Goal: Task Accomplishment & Management: Use online tool/utility

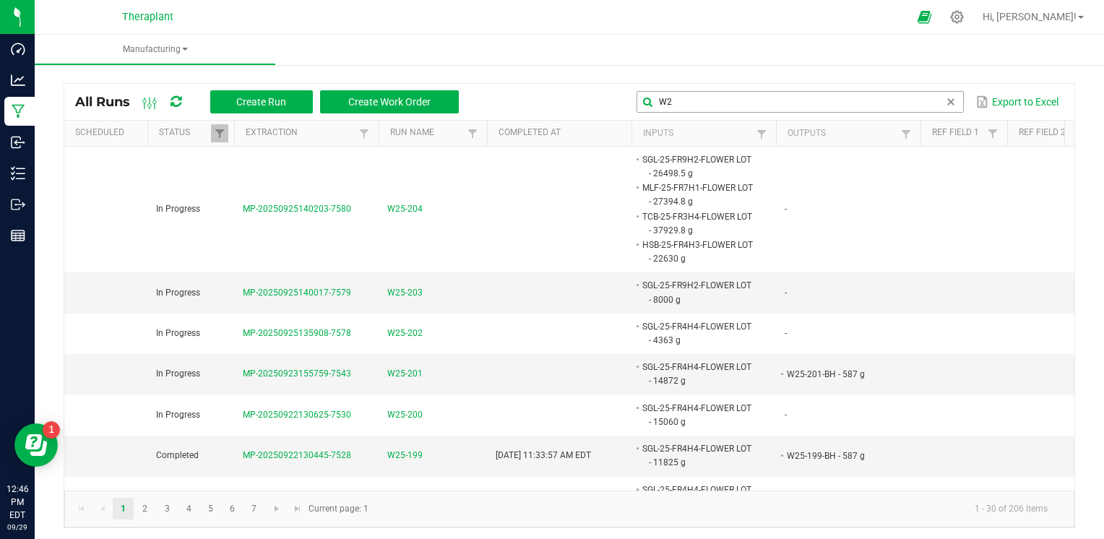
type input "W"
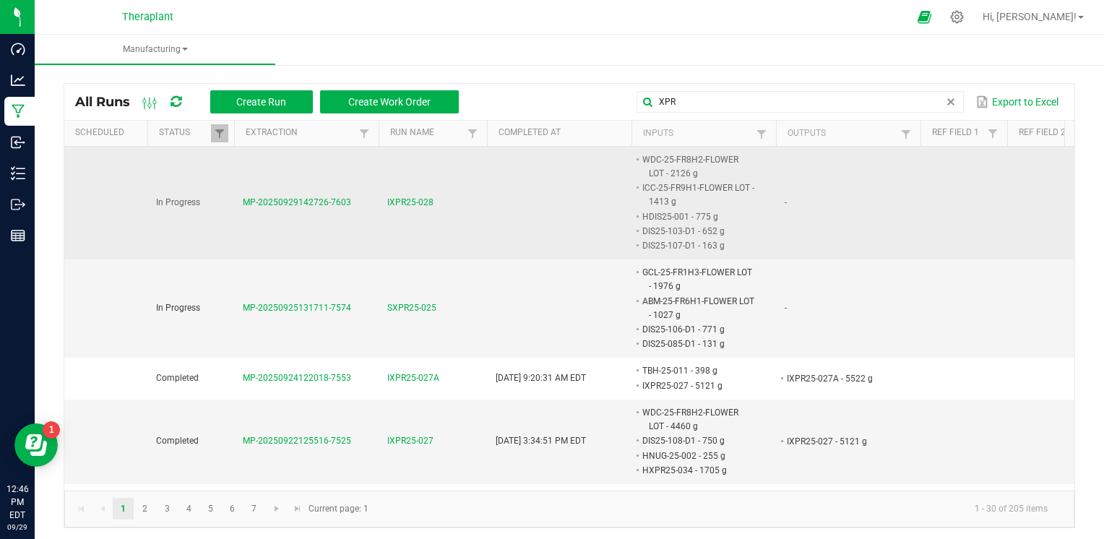
type input "XPR"
click at [405, 200] on span "IXPR25-028" at bounding box center [410, 203] width 46 height 14
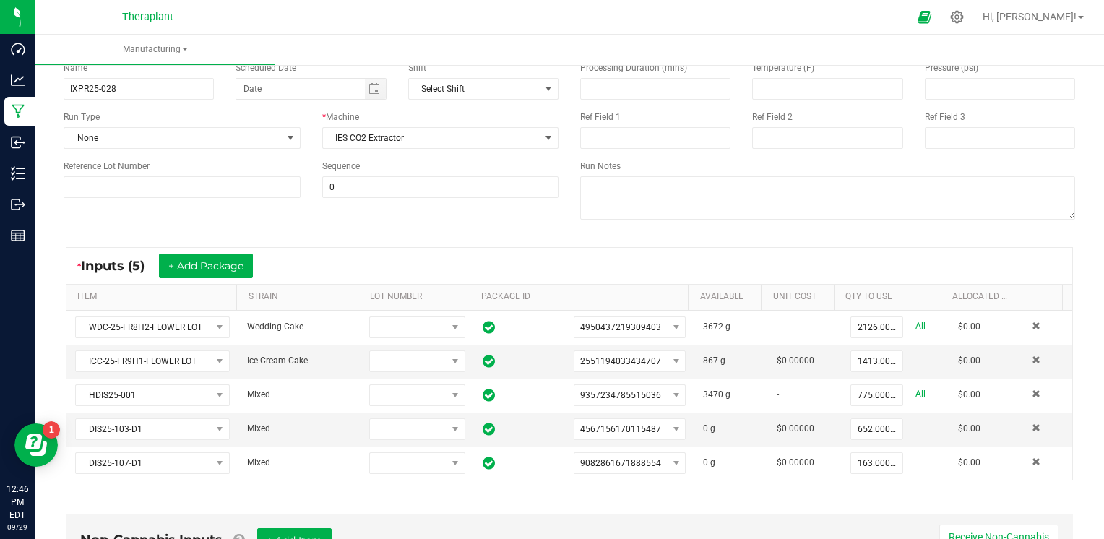
scroll to position [124, 0]
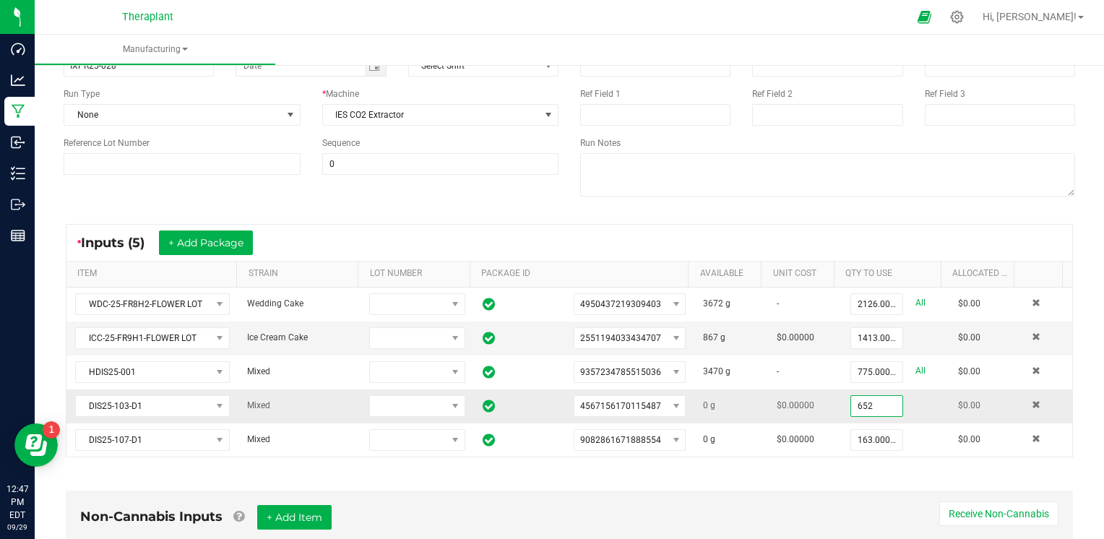
click at [851, 407] on input "652" at bounding box center [876, 406] width 51 height 20
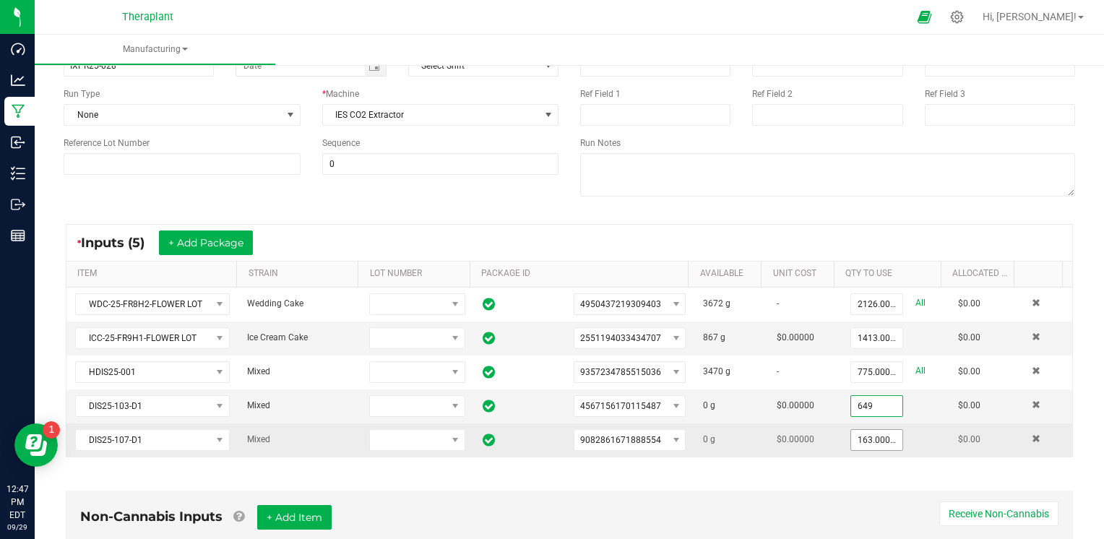
type input "649.0000 g"
type input "163"
click at [851, 437] on input "163" at bounding box center [876, 440] width 51 height 20
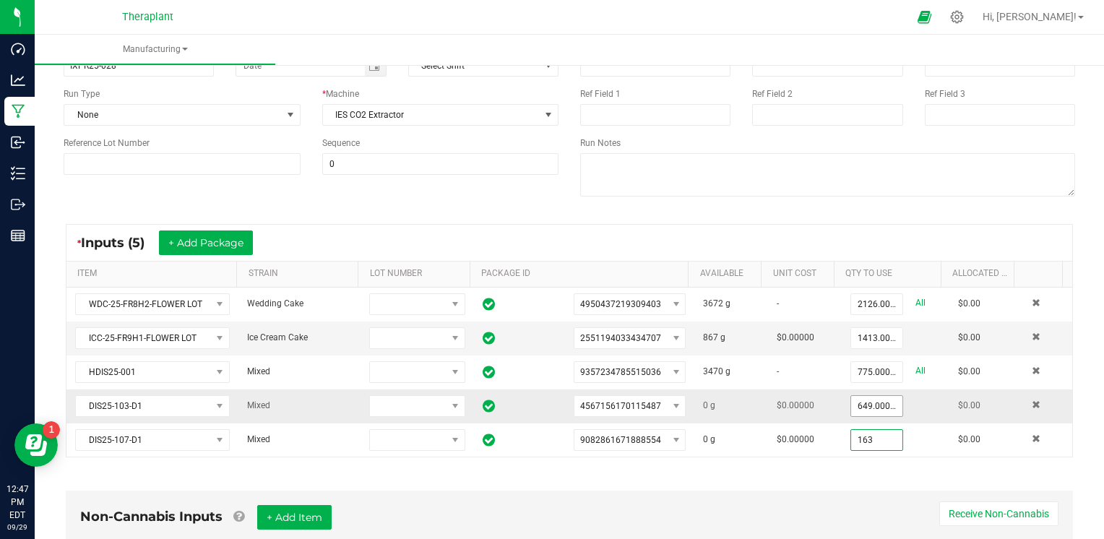
type input "649"
type input "163.0000 g"
click at [853, 405] on input "649" at bounding box center [876, 406] width 51 height 20
click at [865, 403] on input "649" at bounding box center [876, 406] width 51 height 20
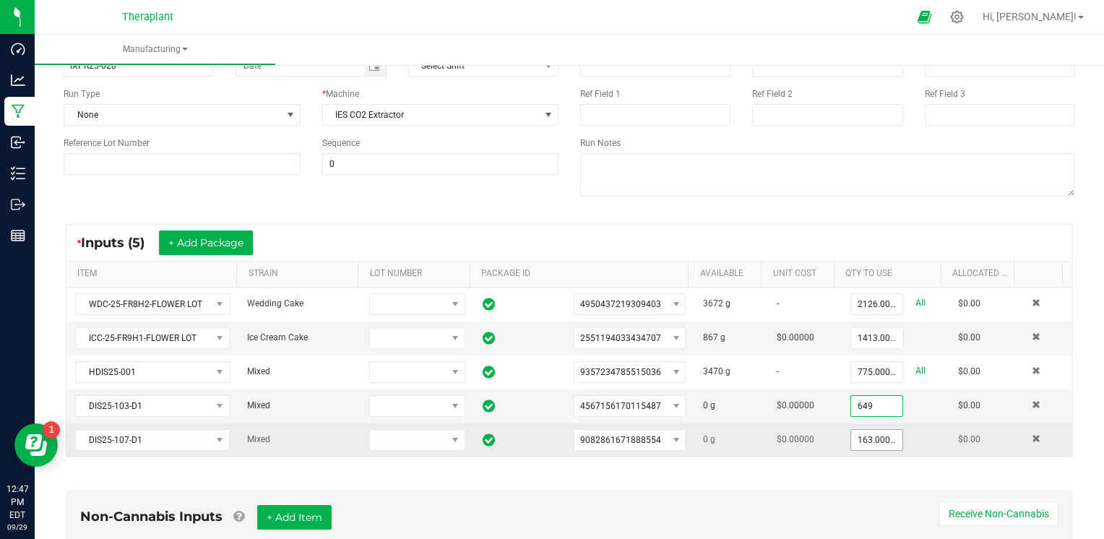
type input "649.0000 g"
click at [859, 434] on input "163" at bounding box center [876, 440] width 51 height 20
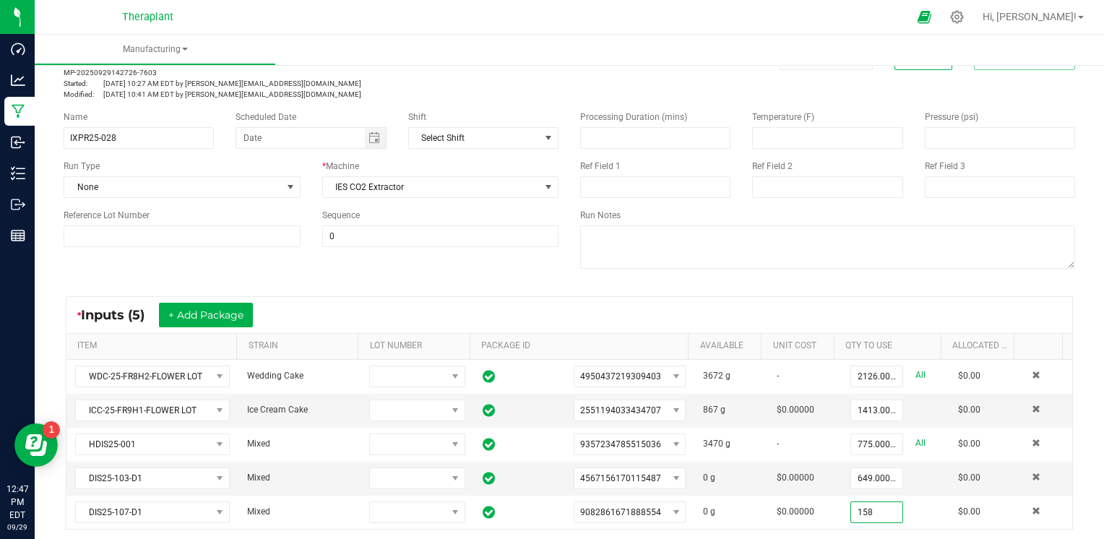
scroll to position [52, 0]
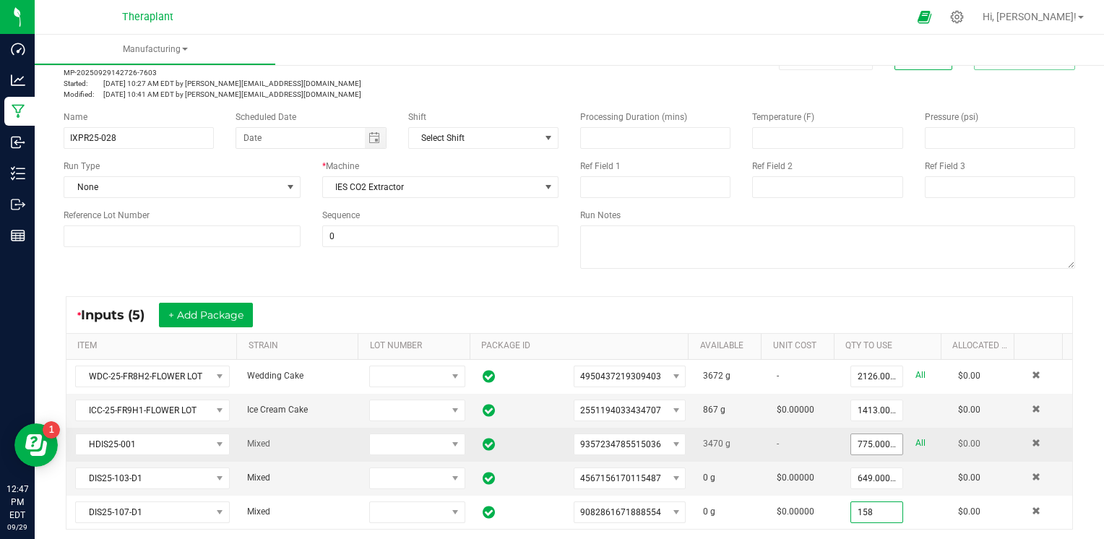
type input "158"
type input "775"
type input "158.0000 g"
click at [851, 439] on input "775" at bounding box center [876, 444] width 51 height 20
click at [852, 441] on input "775" at bounding box center [876, 444] width 51 height 20
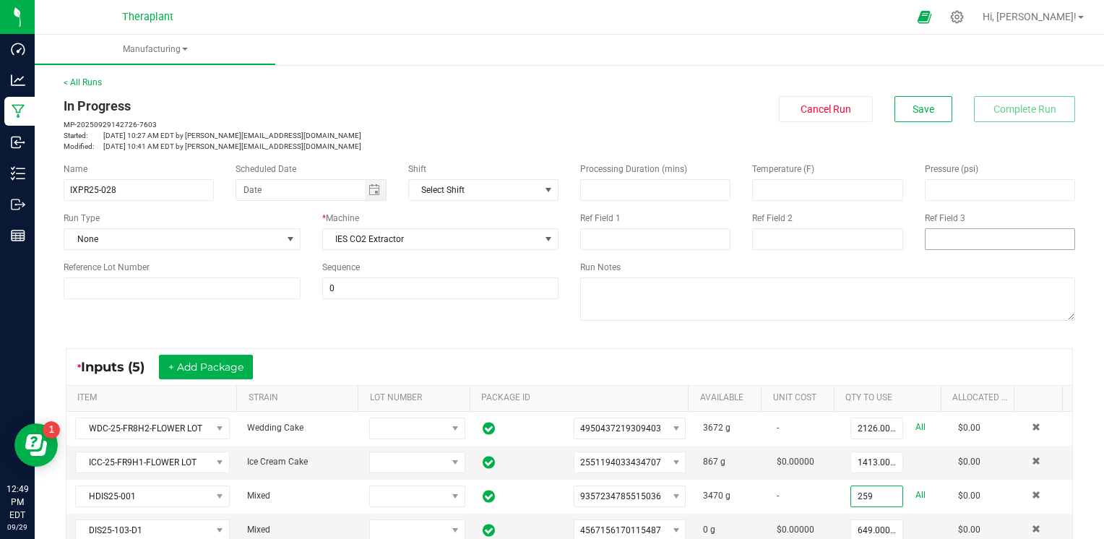
scroll to position [0, 0]
type input "259.0000 g"
click at [918, 101] on button "Save" at bounding box center [924, 109] width 58 height 26
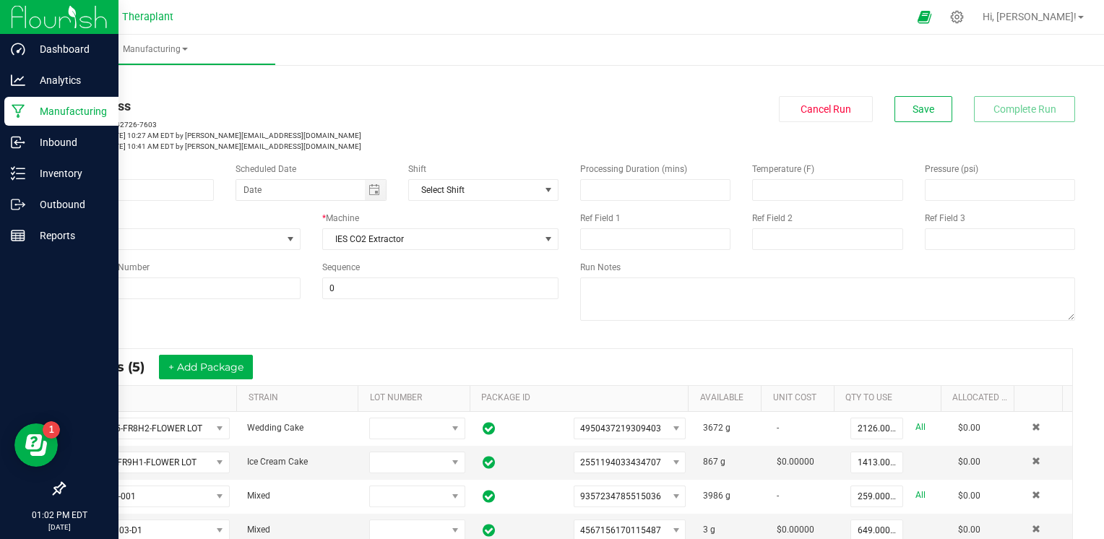
click at [53, 109] on p "Manufacturing" at bounding box center [68, 111] width 87 height 17
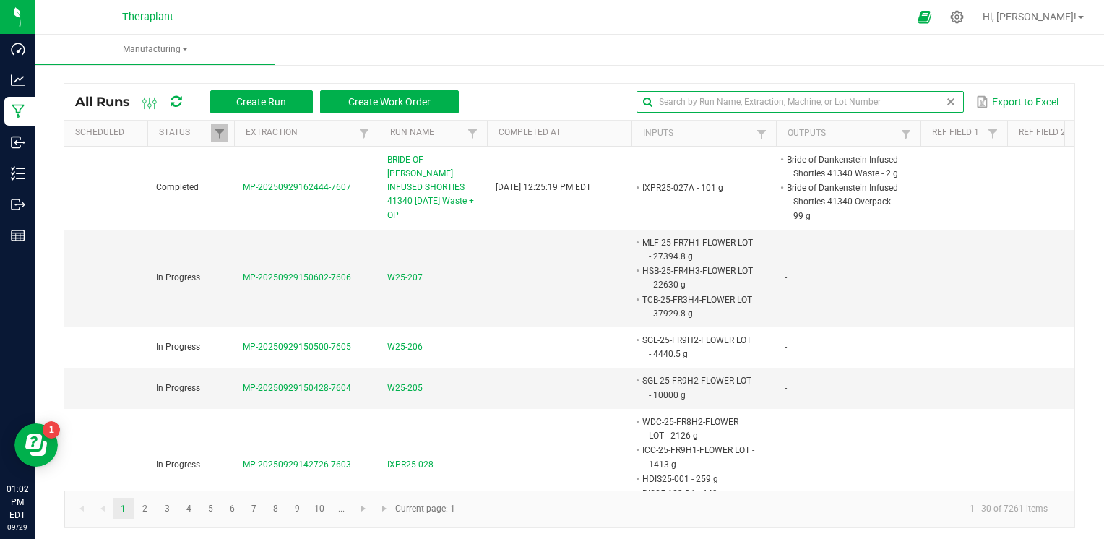
click at [935, 102] on global-search-input-ngx at bounding box center [800, 102] width 327 height 10
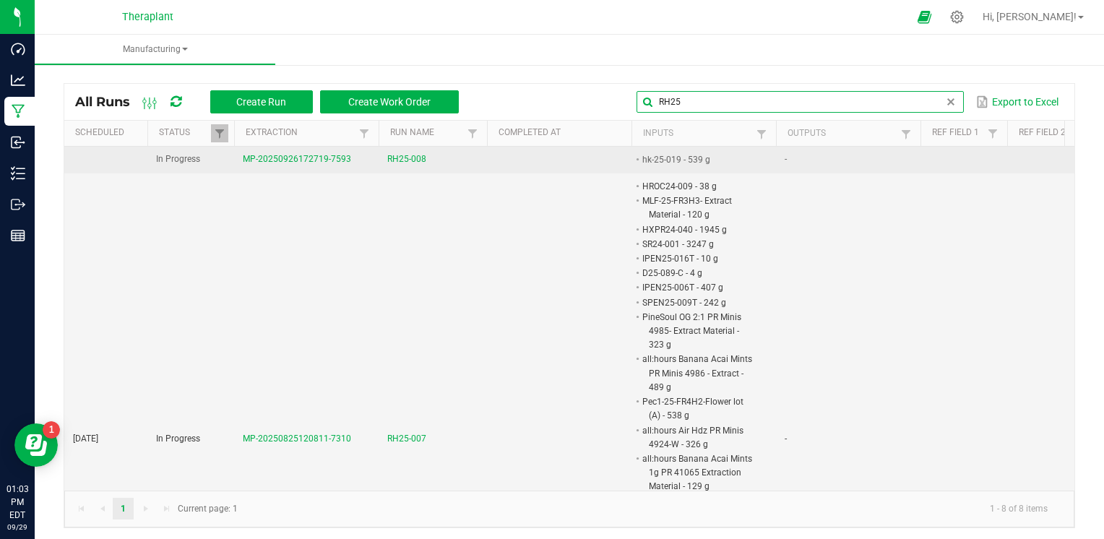
type input "RH25"
click at [405, 163] on span "RH25-008" at bounding box center [406, 159] width 39 height 14
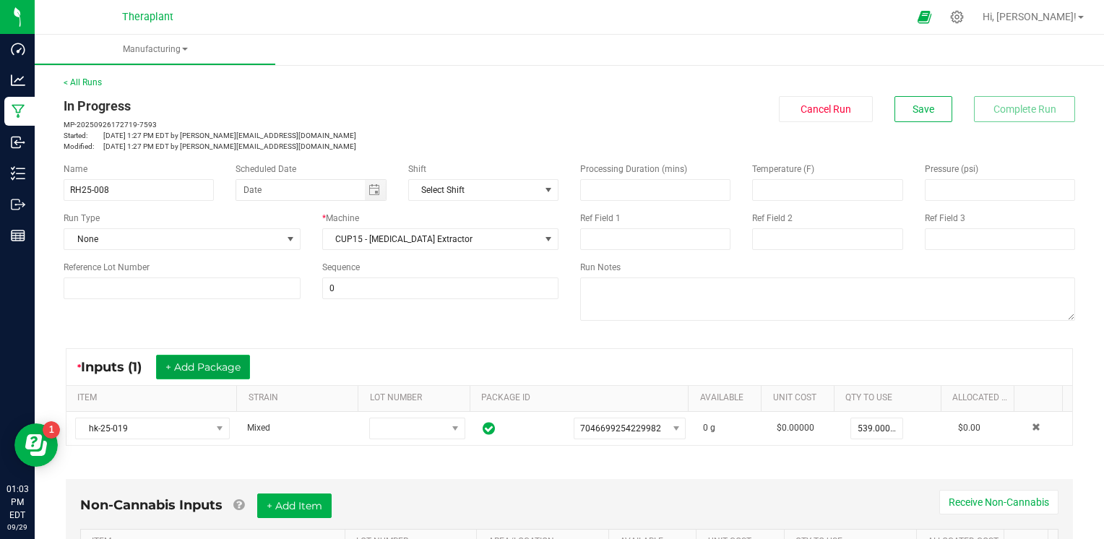
click at [214, 372] on button "+ Add Package" at bounding box center [203, 367] width 94 height 25
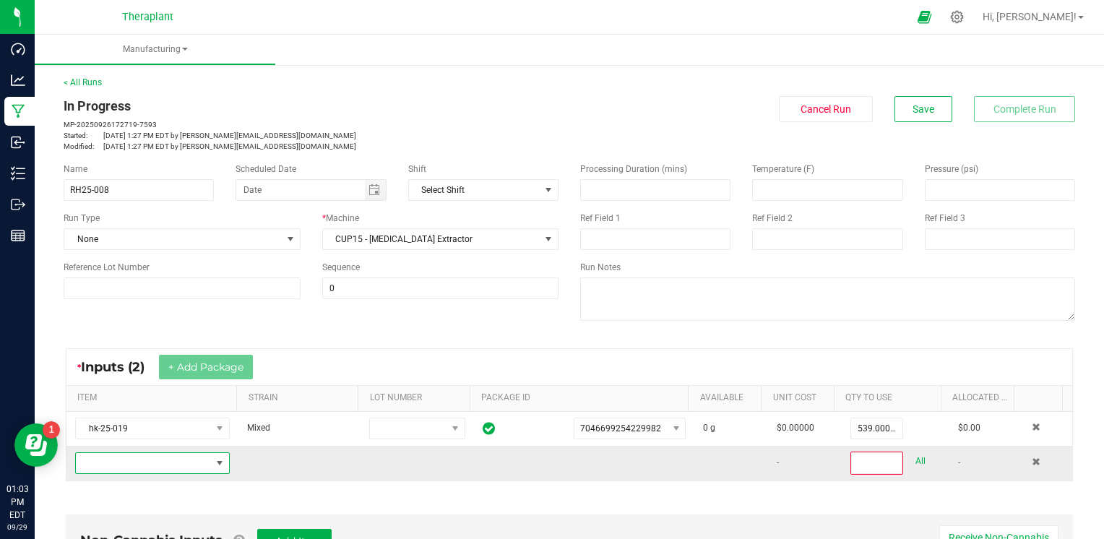
click at [137, 470] on span "NO DATA FOUND" at bounding box center [143, 463] width 135 height 20
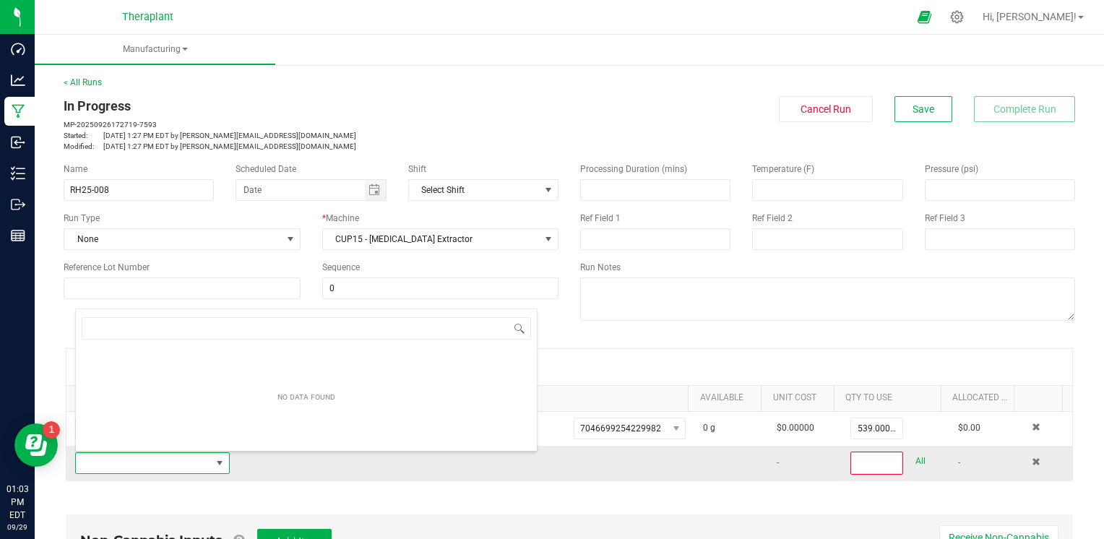
scroll to position [21, 149]
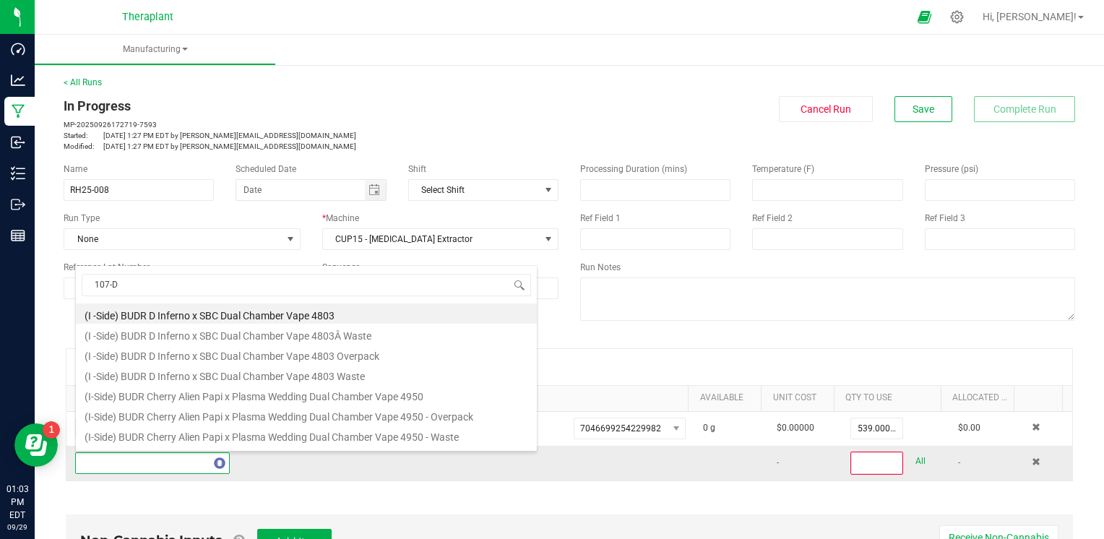
type input "107-D1"
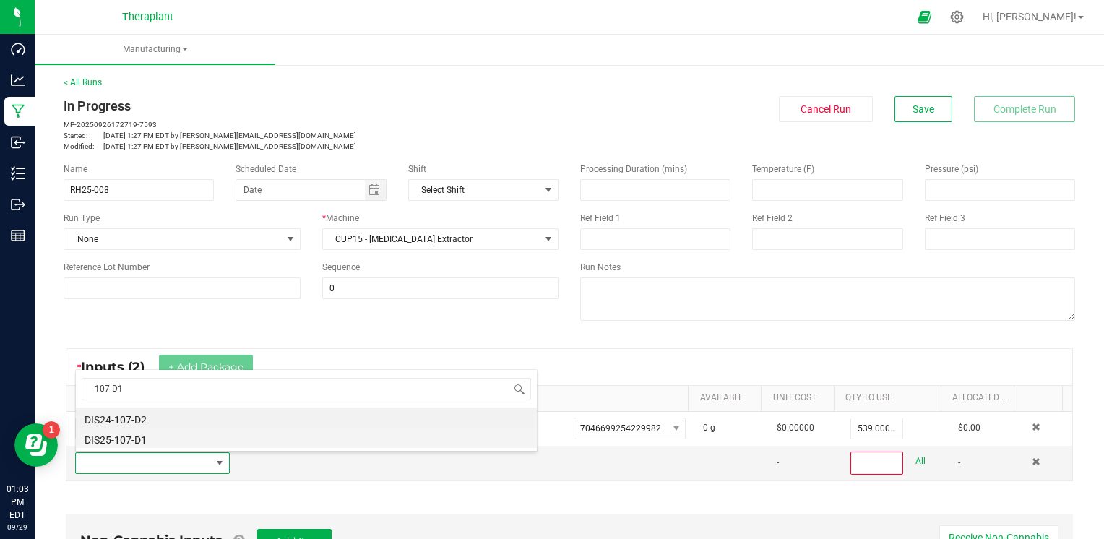
click at [138, 436] on li "DIS25-107-D1" at bounding box center [306, 438] width 461 height 20
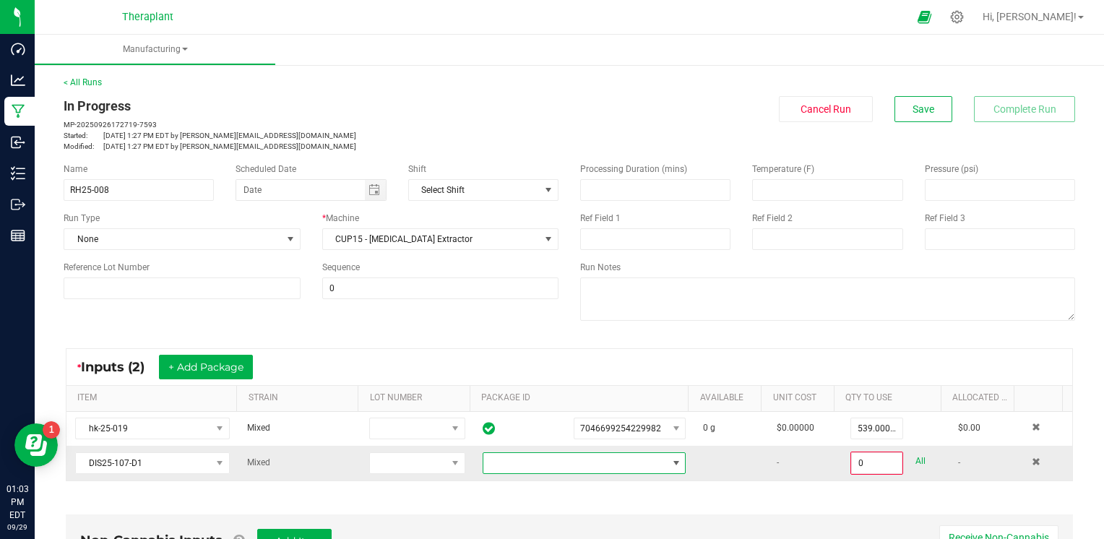
click at [551, 458] on span at bounding box center [575, 463] width 184 height 20
click at [549, 523] on li "9082861671888554" at bounding box center [572, 523] width 197 height 25
click at [916, 460] on link "All" at bounding box center [921, 462] width 10 height 20
type input "5.0000 g"
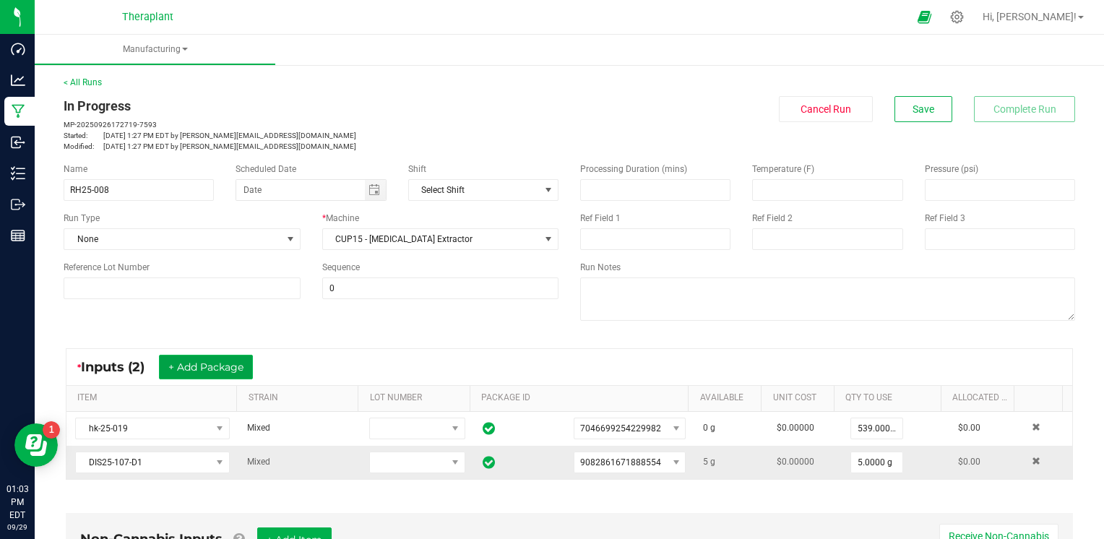
click at [234, 362] on button "+ Add Package" at bounding box center [206, 367] width 94 height 25
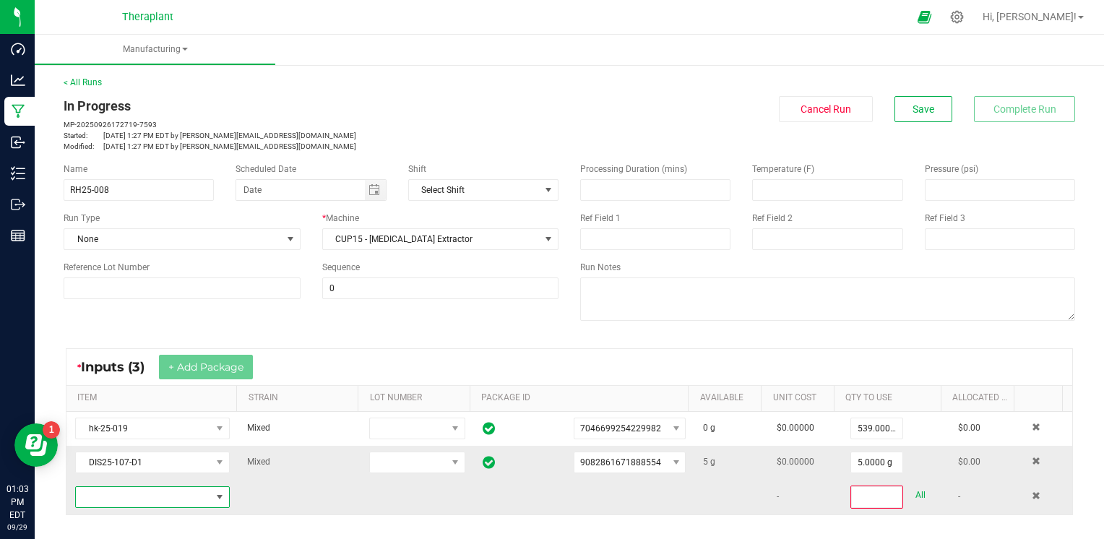
click at [132, 496] on span "NO DATA FOUND" at bounding box center [143, 497] width 135 height 20
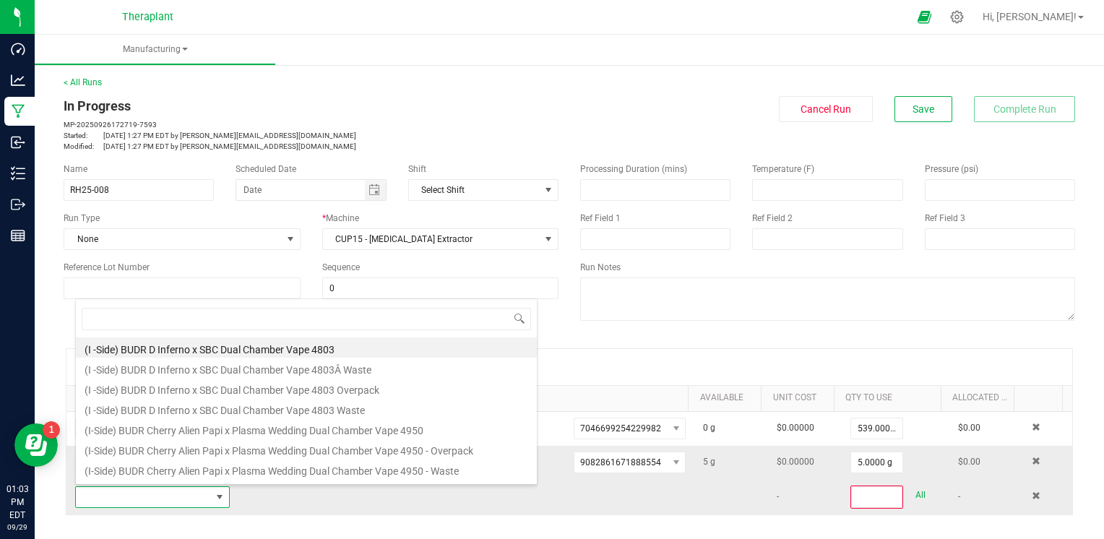
scroll to position [21, 149]
type input "103-D1"
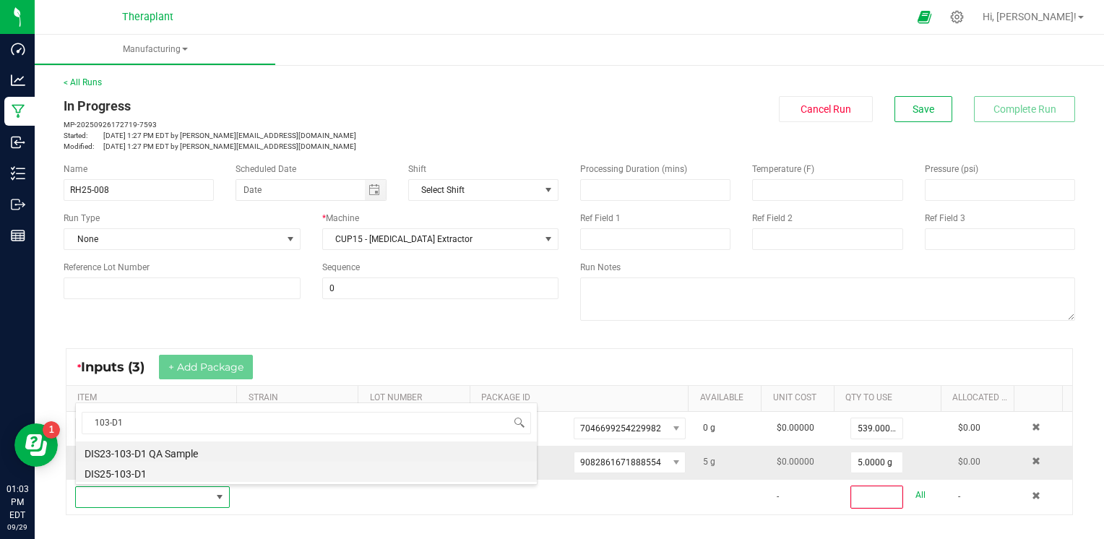
click at [123, 475] on li "DIS25-103-D1" at bounding box center [306, 472] width 461 height 20
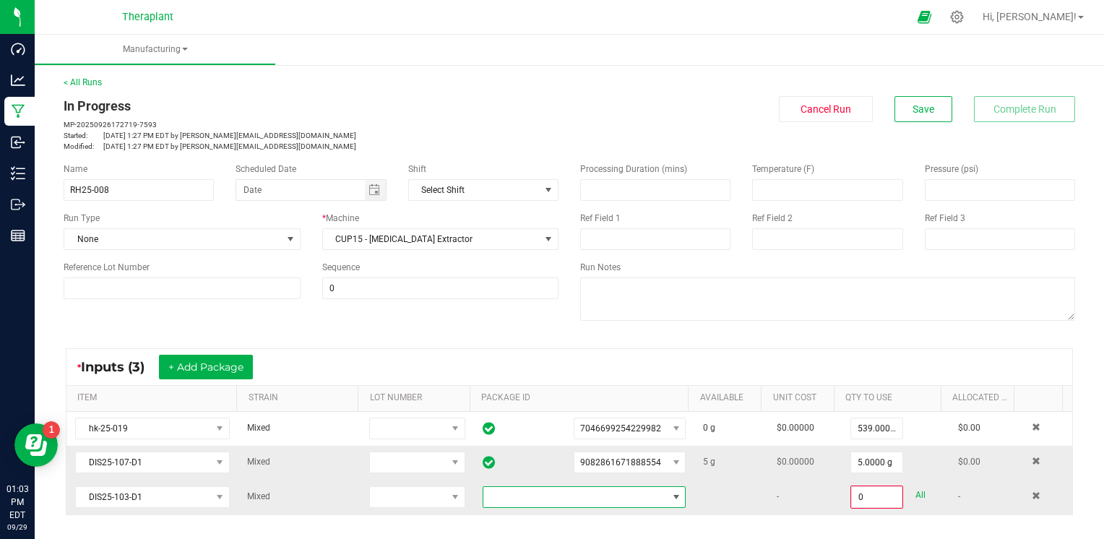
click at [515, 494] on span at bounding box center [575, 497] width 184 height 20
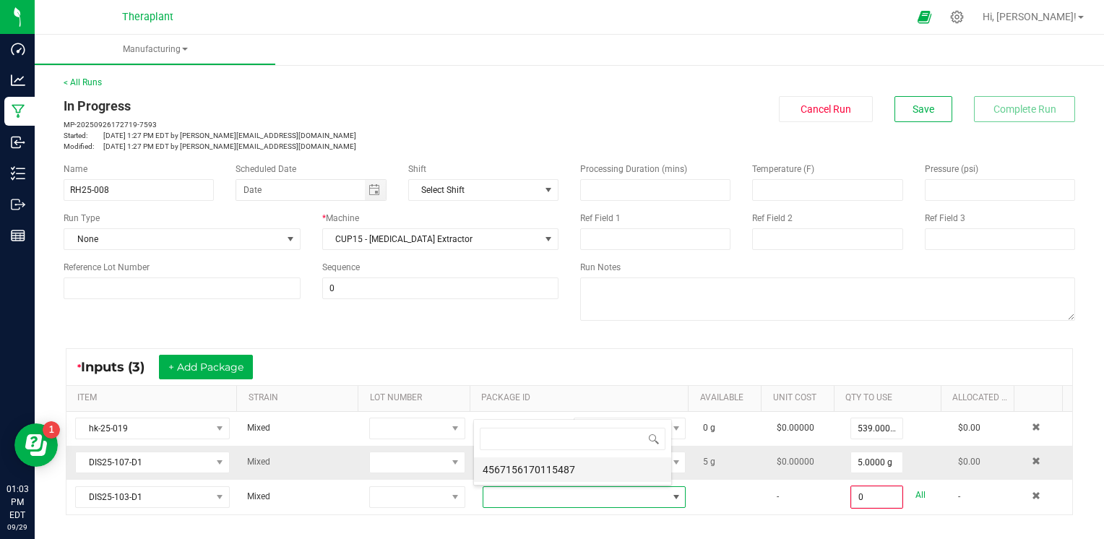
click at [517, 470] on li "4567156170115487" at bounding box center [572, 469] width 197 height 25
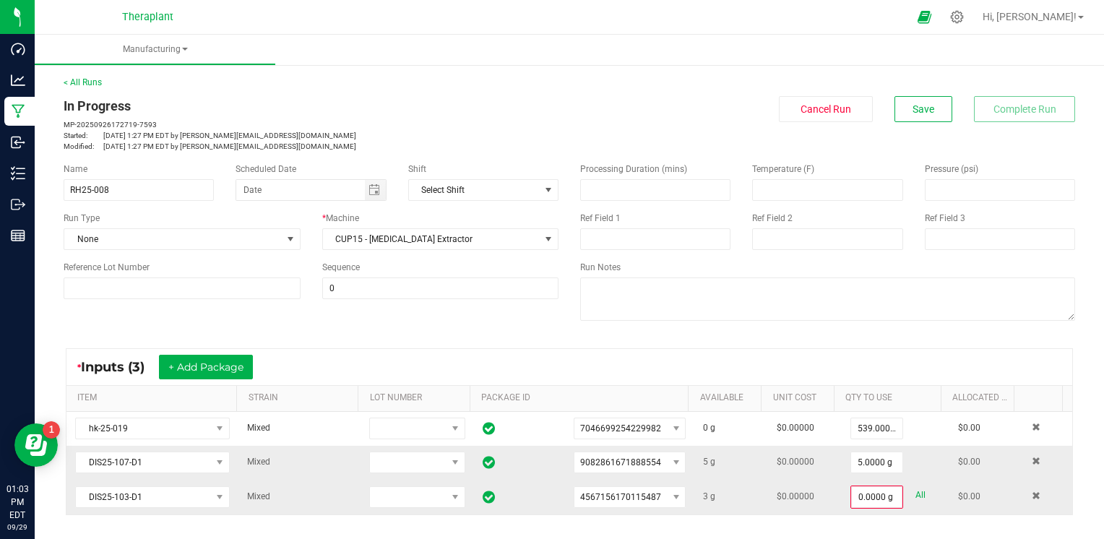
click at [916, 491] on link "All" at bounding box center [921, 496] width 10 height 20
type input "3.0000 g"
click at [908, 121] on button "Save" at bounding box center [924, 109] width 58 height 26
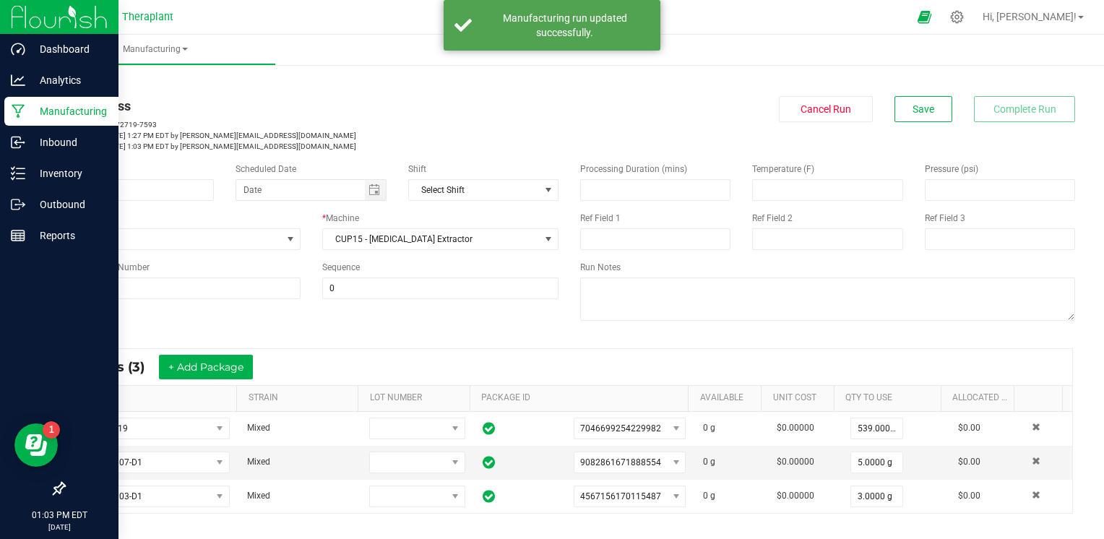
click at [43, 109] on p "Manufacturing" at bounding box center [68, 111] width 87 height 17
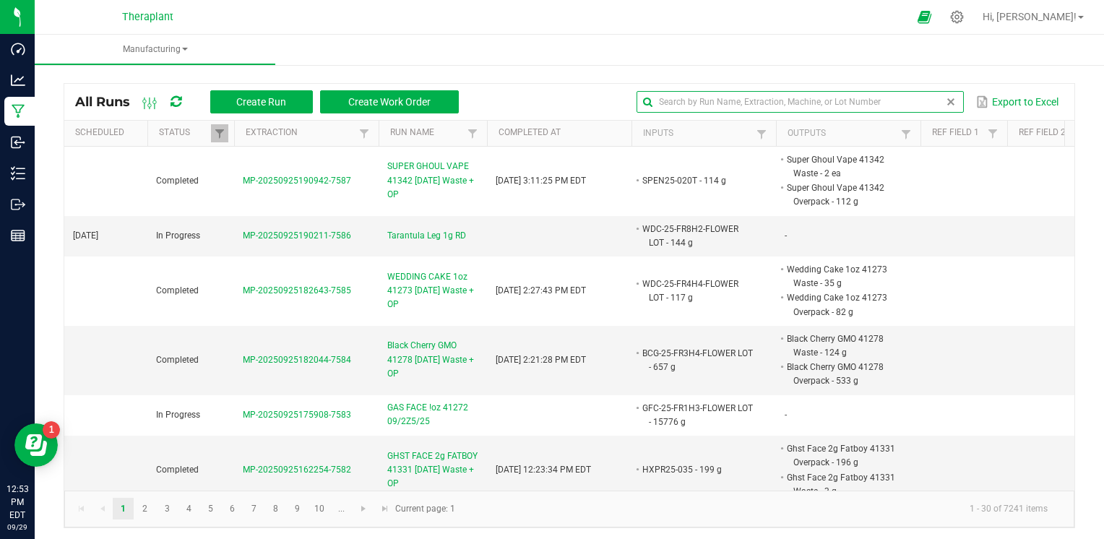
click at [934, 97] on global-search-input-ngx at bounding box center [800, 102] width 327 height 10
type input "RSN-25-1"
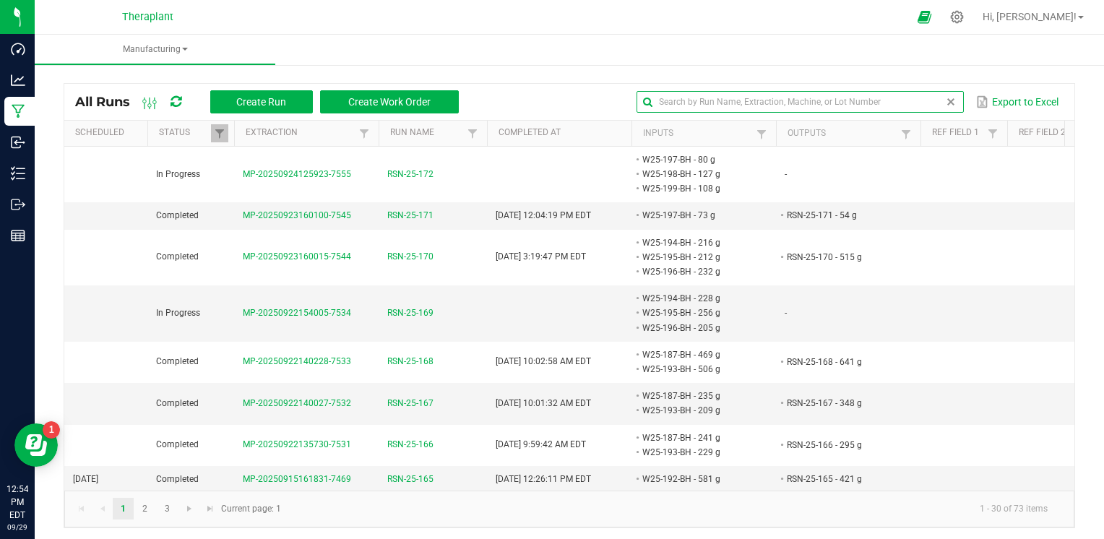
click at [945, 96] on span at bounding box center [951, 102] width 12 height 12
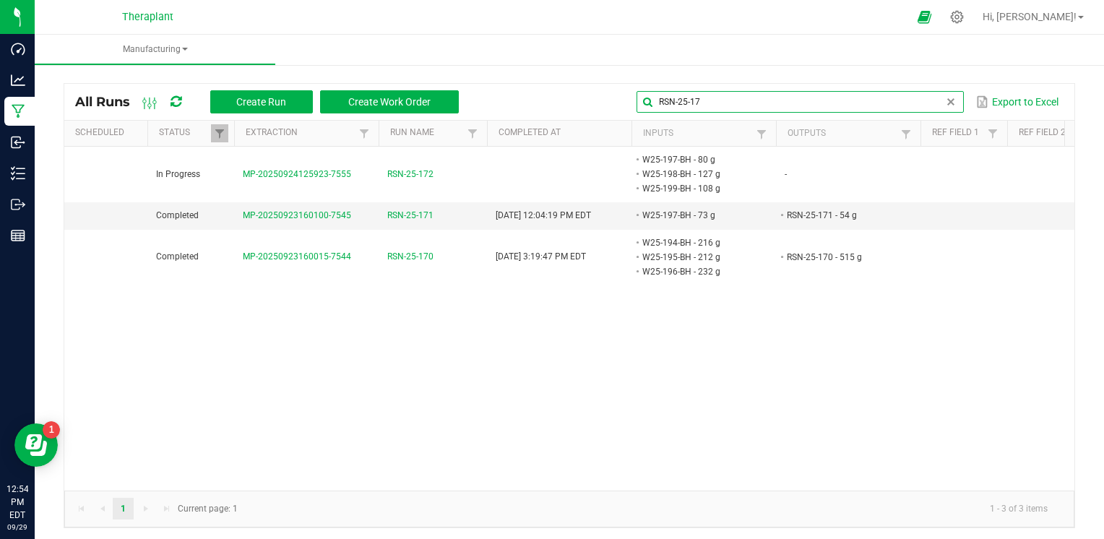
type input "RSN-25-17"
click at [945, 100] on span at bounding box center [951, 102] width 12 height 12
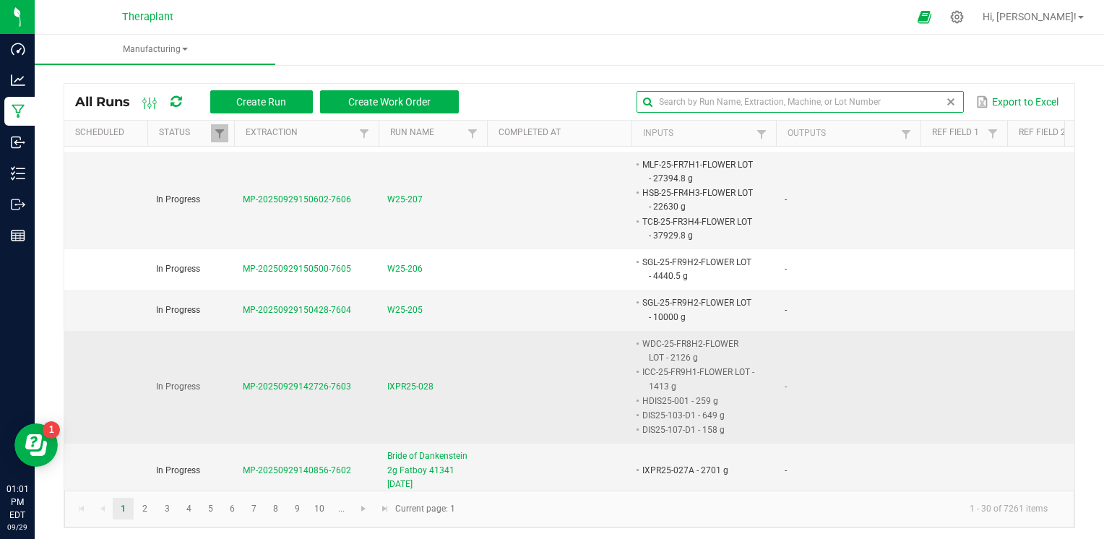
scroll to position [78, 0]
